Goal: Find specific page/section: Find specific page/section

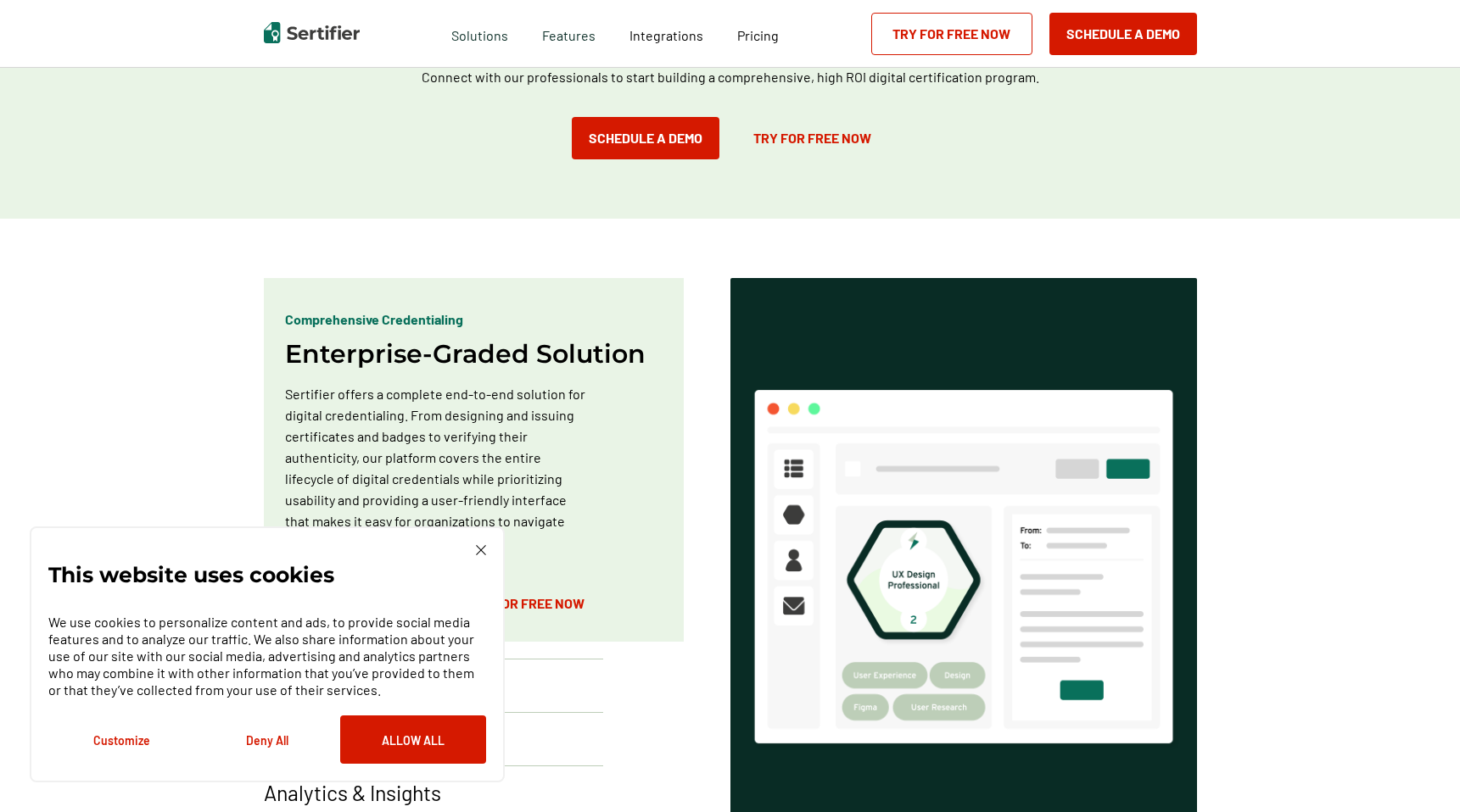
scroll to position [966, 0]
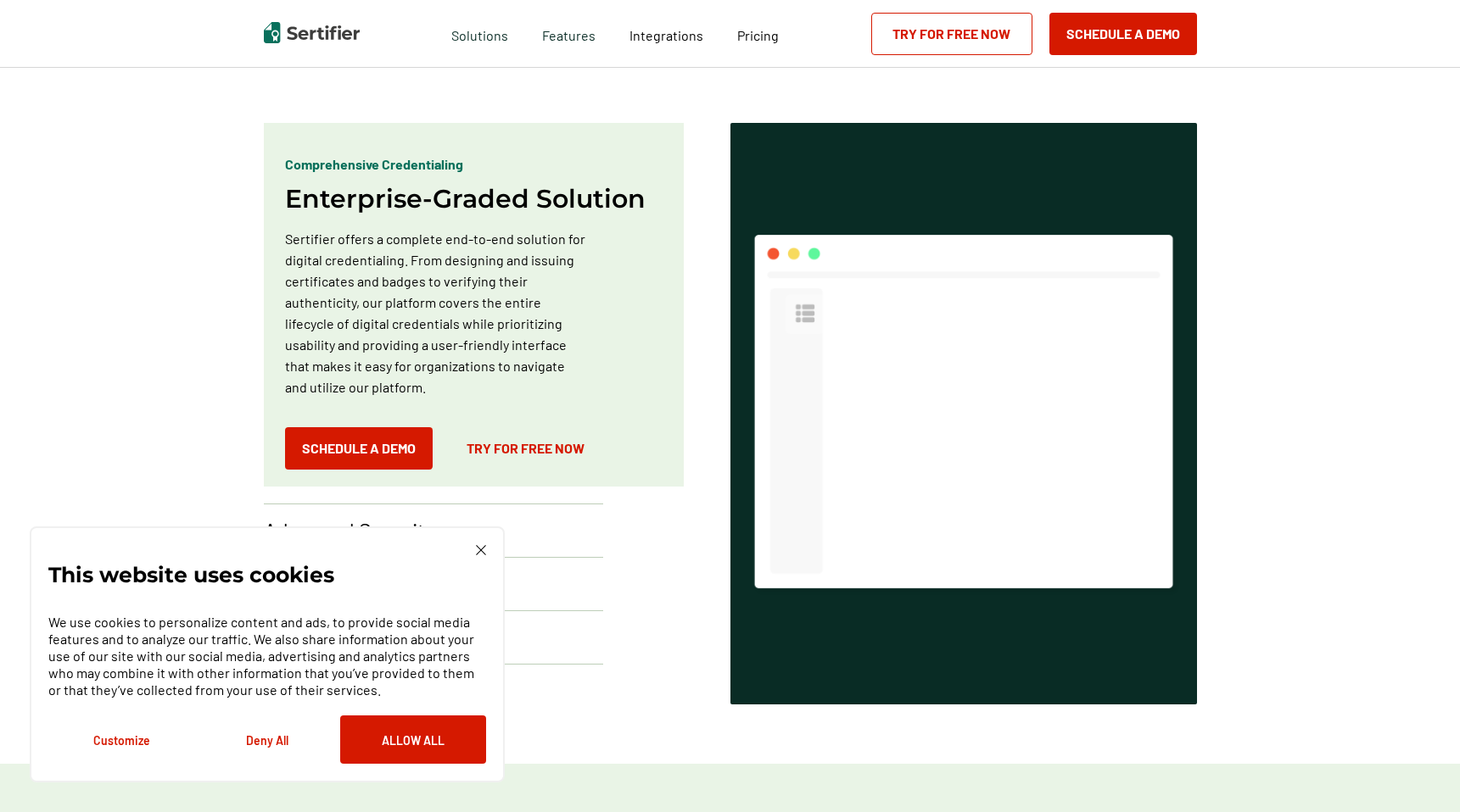
click at [494, 532] on div "This website uses cookies We use cookies to personalize content and ads, to pro…" at bounding box center [266, 654] width 475 height 256
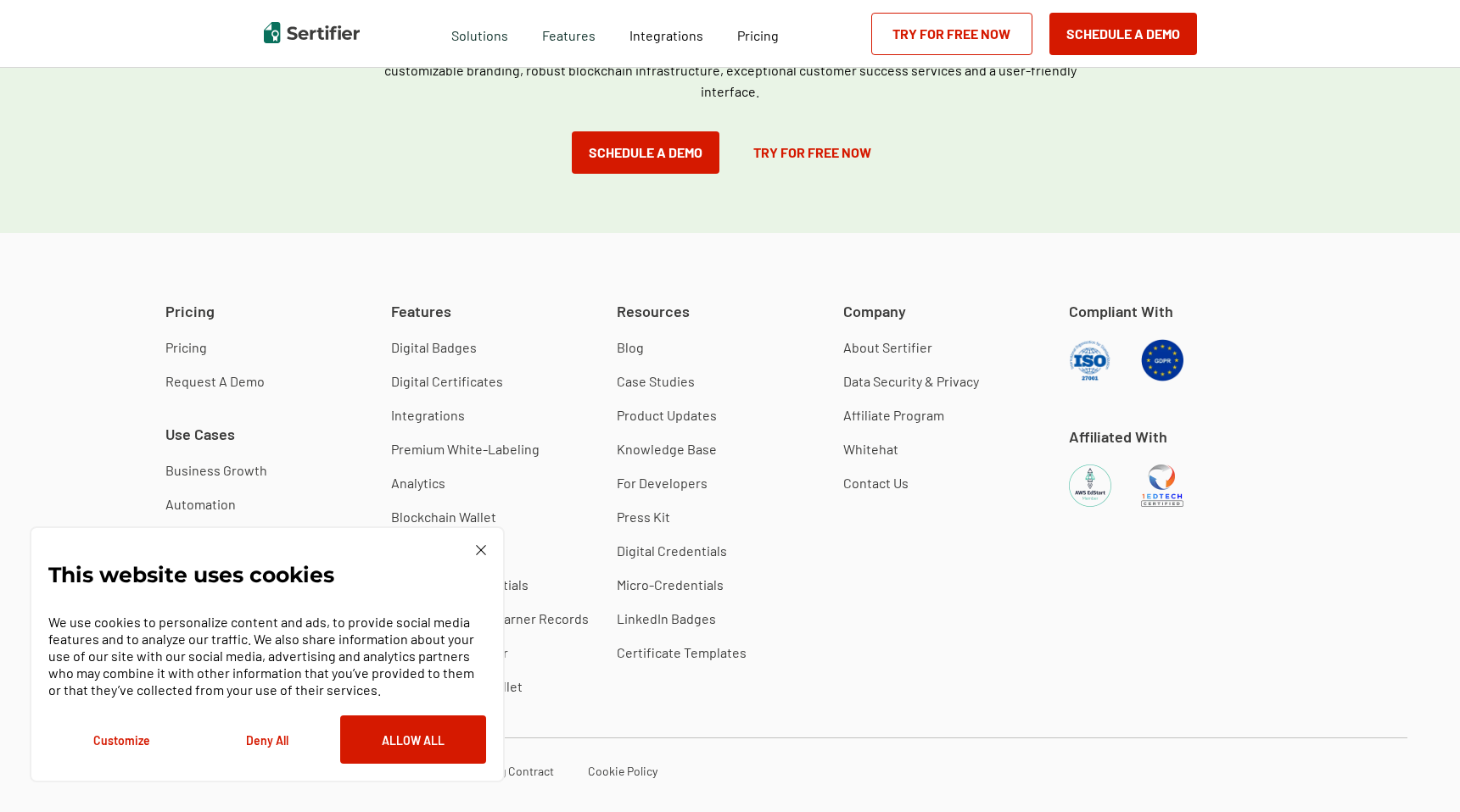
scroll to position [4744, 0]
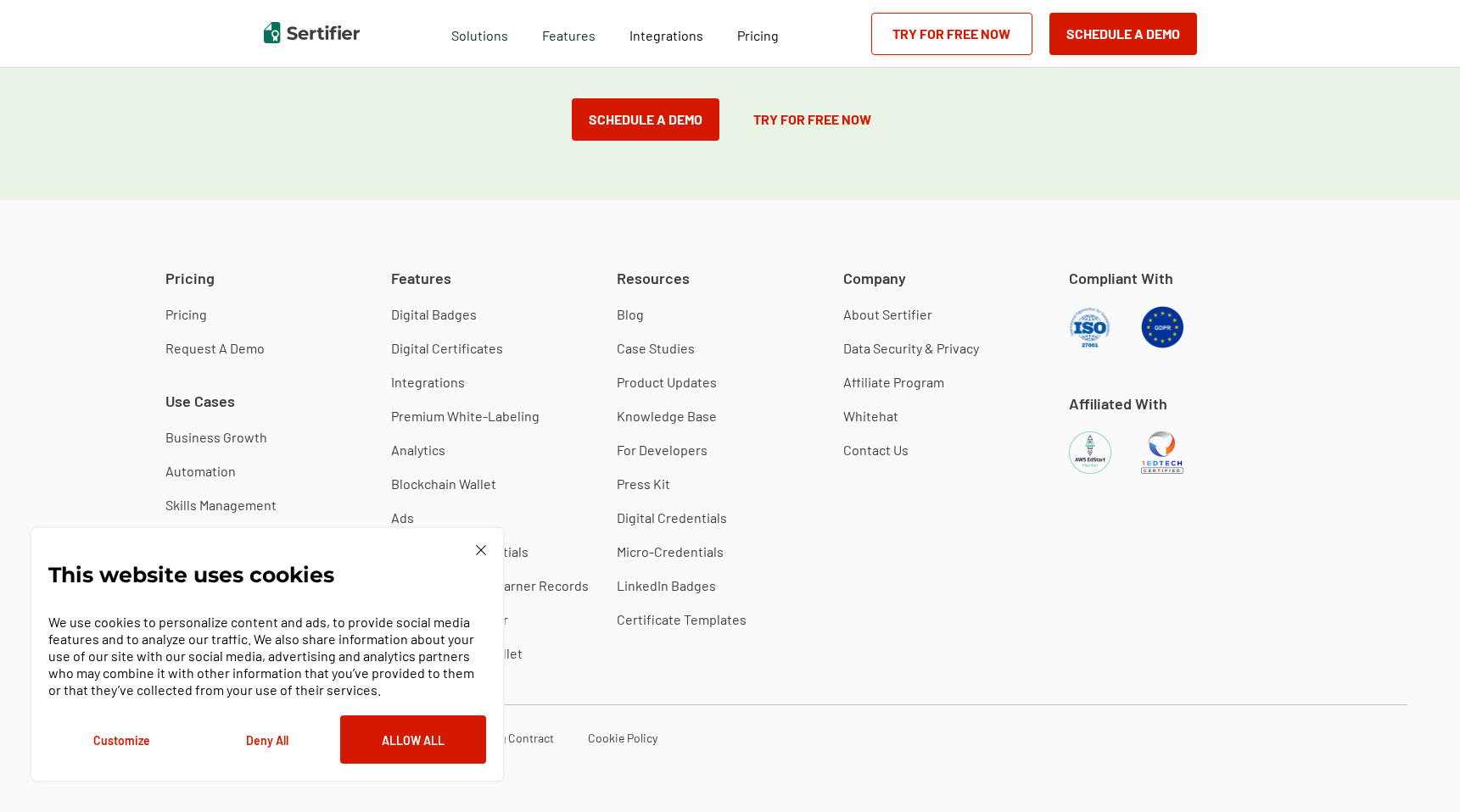
click at [479, 553] on img at bounding box center [481, 550] width 10 height 10
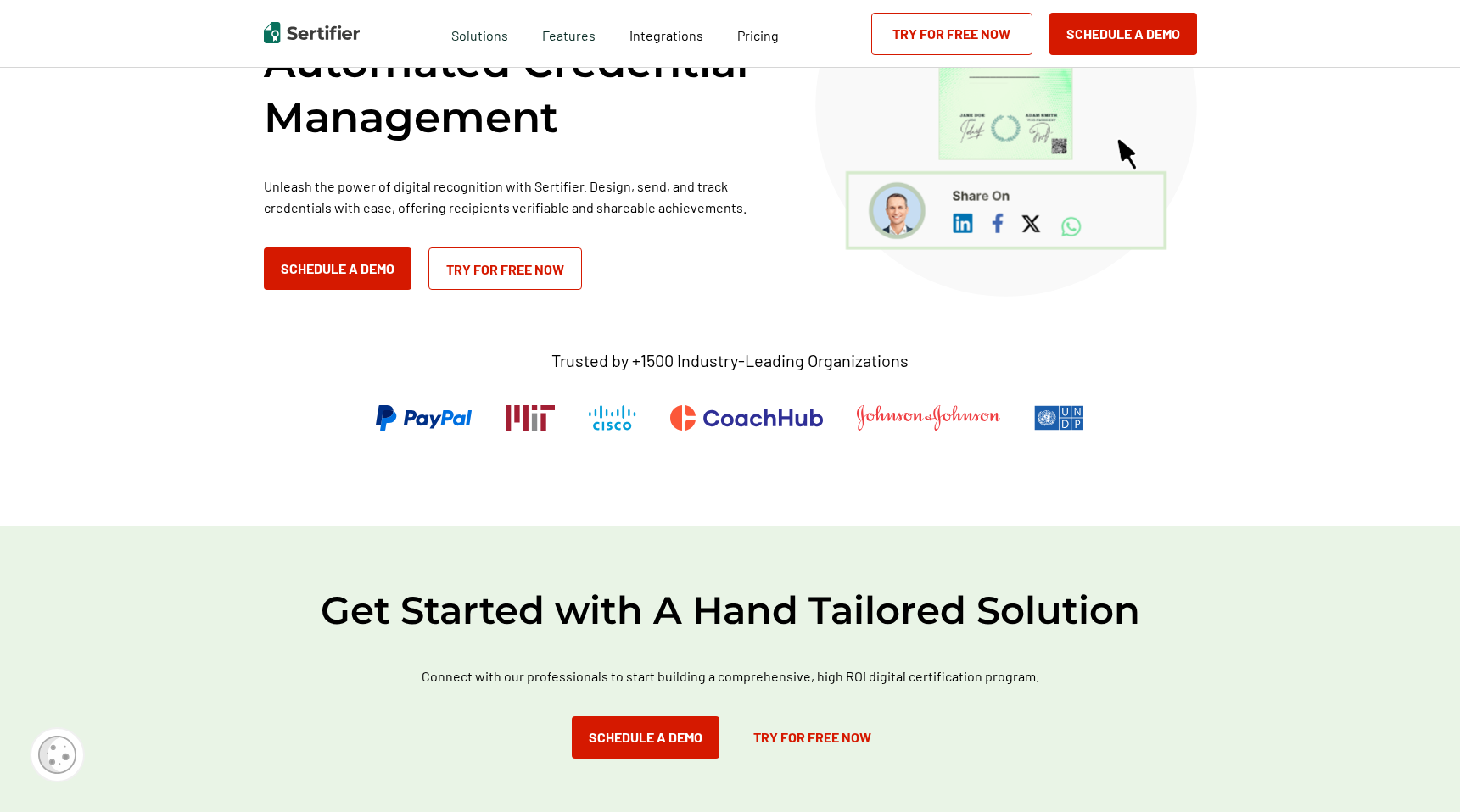
scroll to position [0, 0]
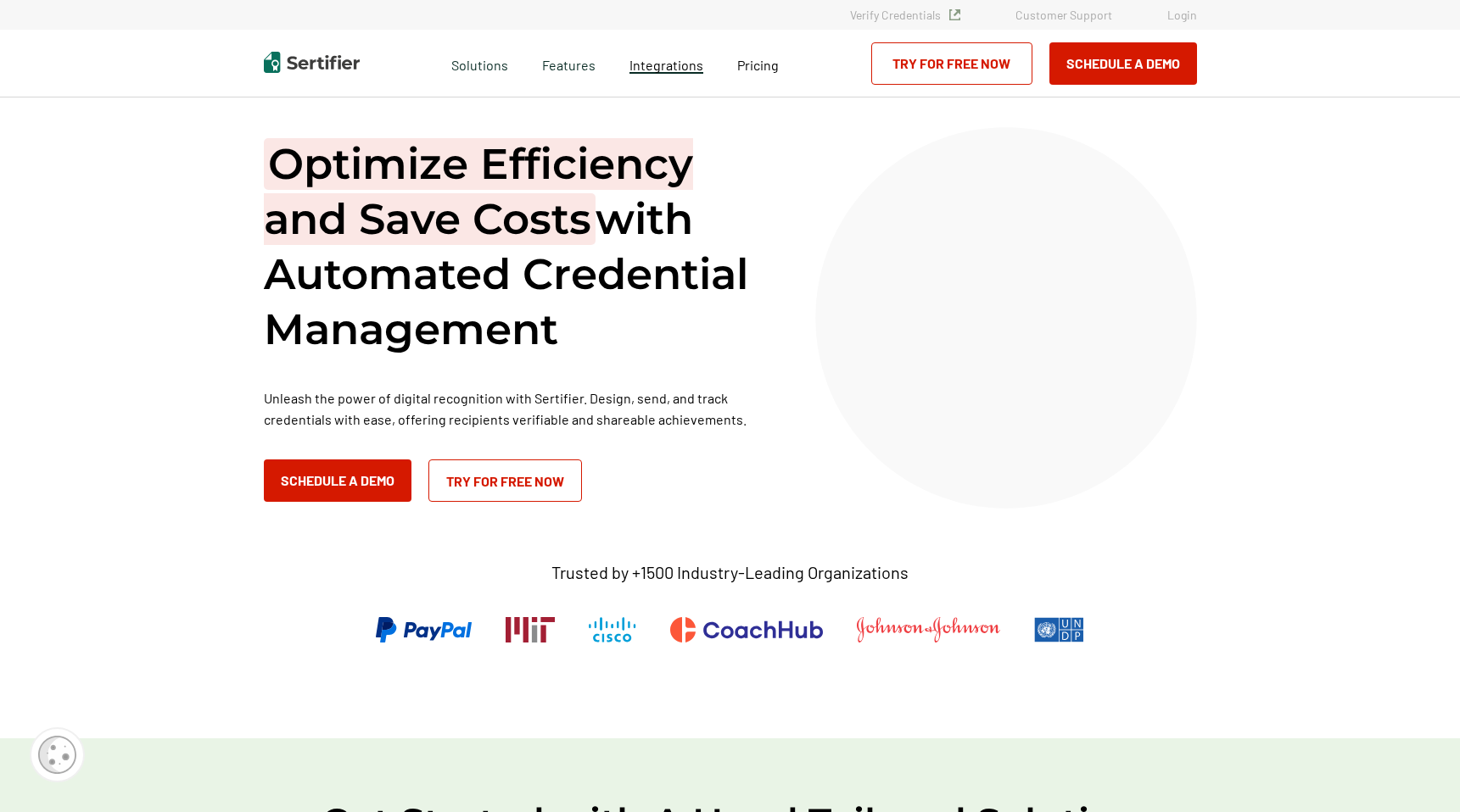
click at [659, 65] on span "Integrations" at bounding box center [666, 64] width 74 height 17
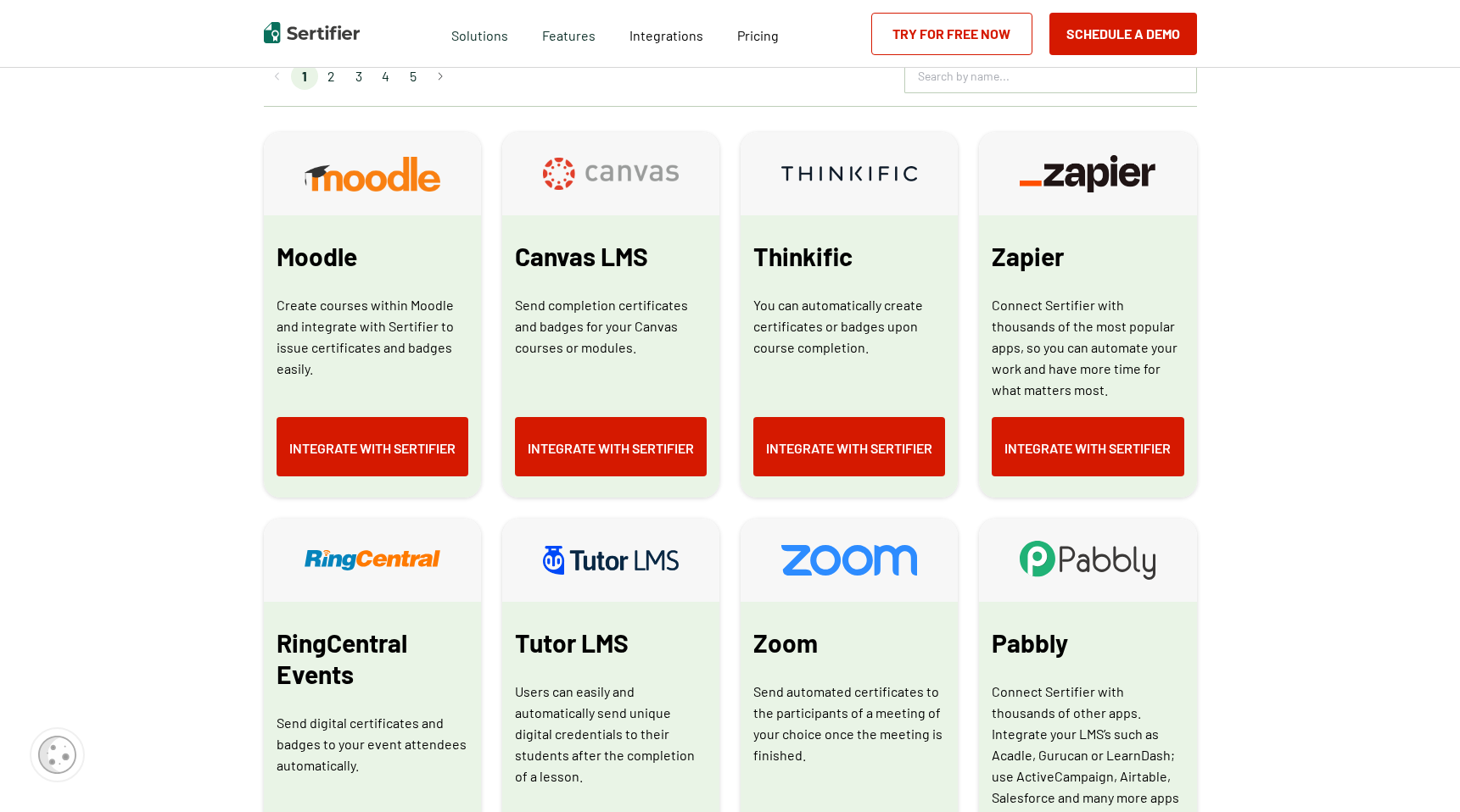
scroll to position [902, 0]
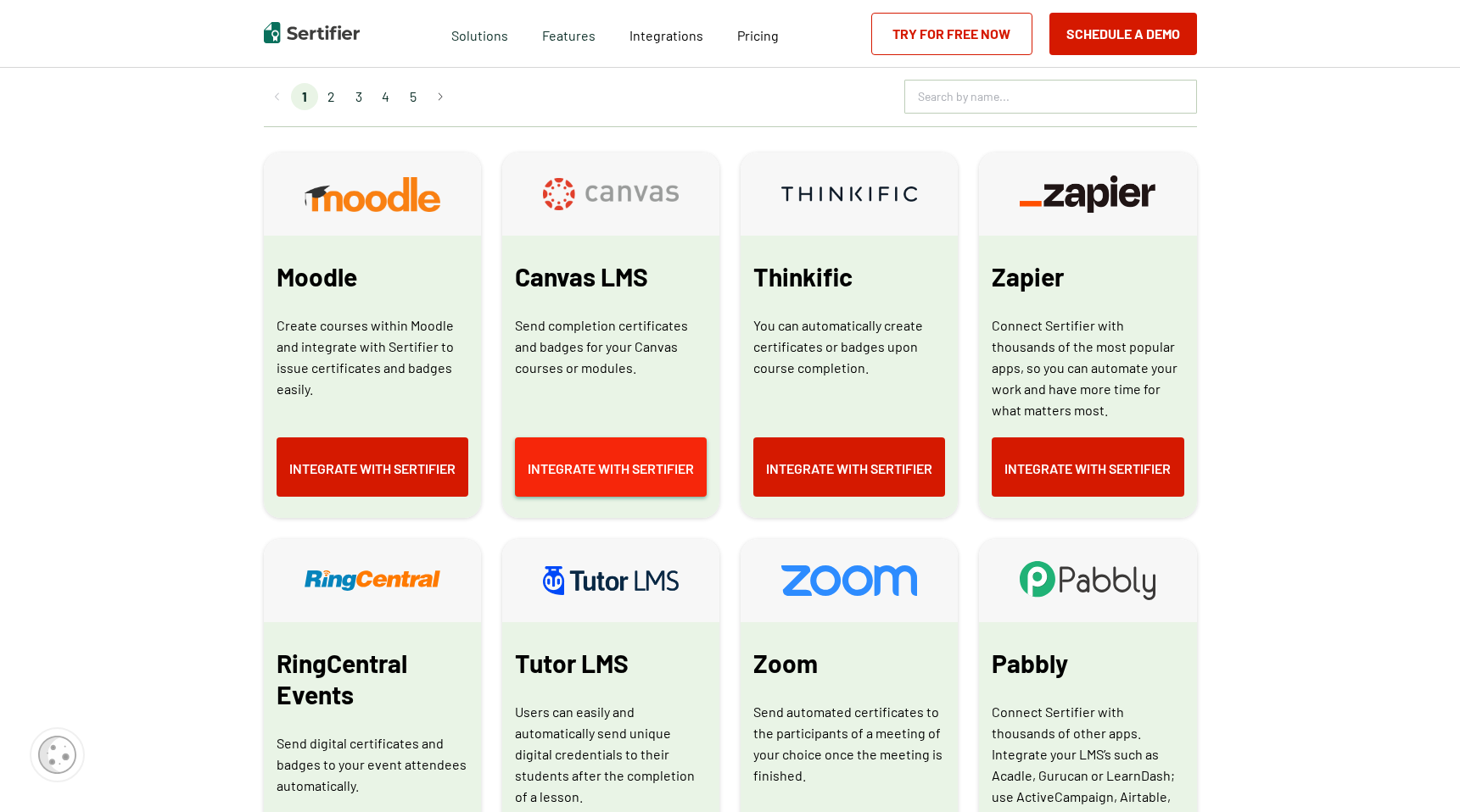
click at [614, 465] on link "Integrate with Sertifier" at bounding box center [611, 467] width 192 height 59
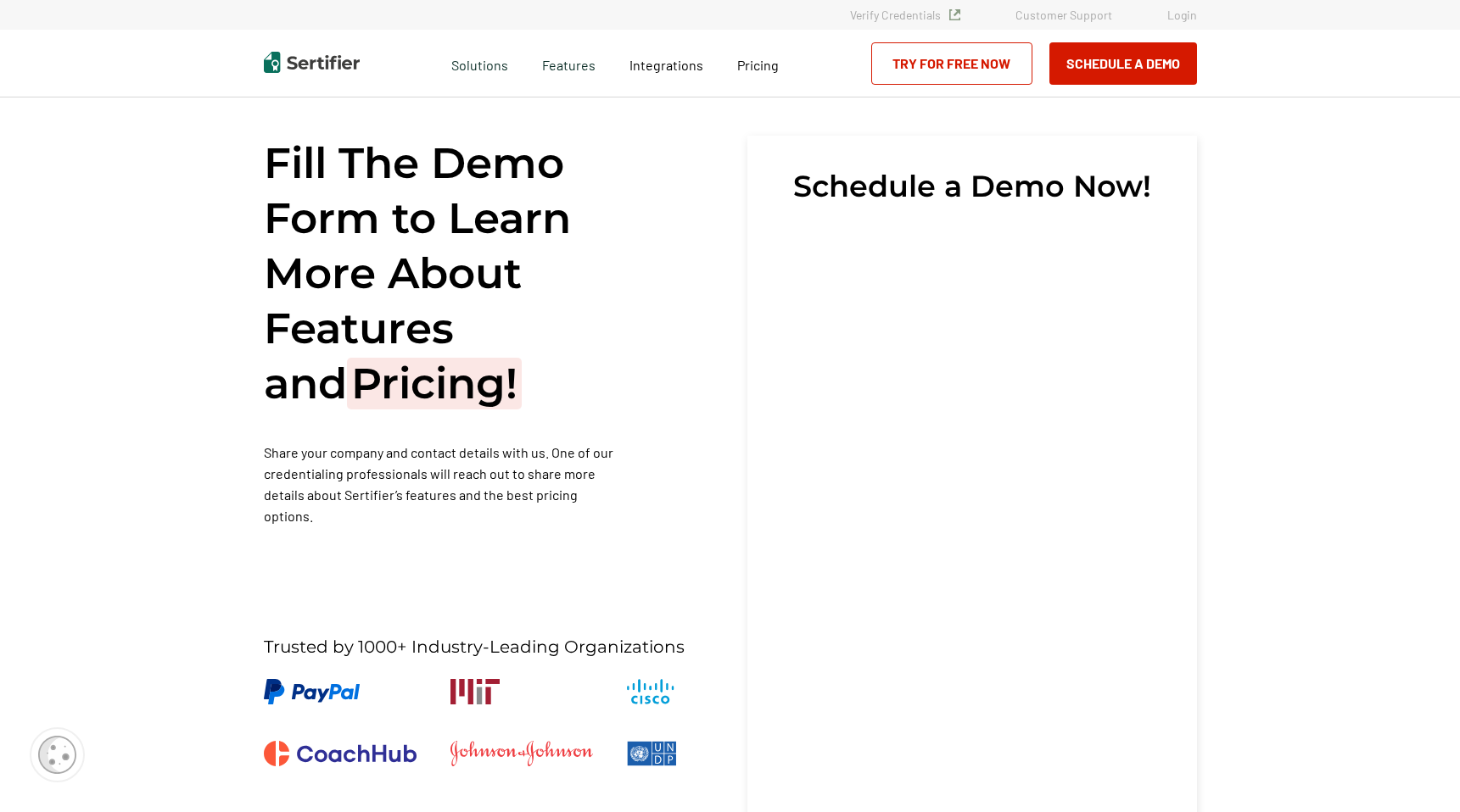
click at [1081, 17] on link "Customer Support" at bounding box center [1063, 15] width 97 height 15
